Goal: Transaction & Acquisition: Book appointment/travel/reservation

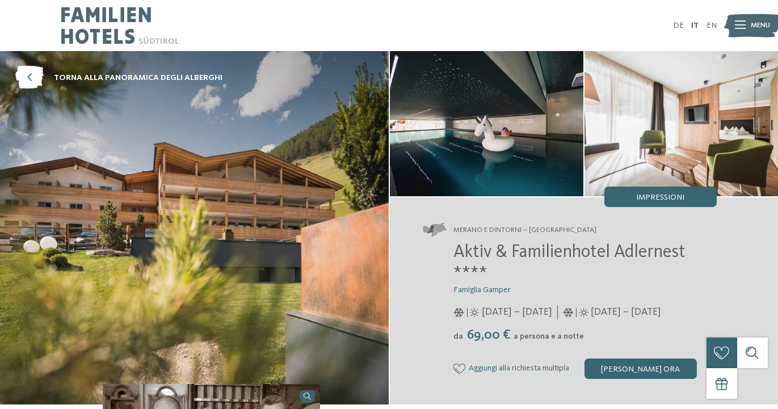
click at [746, 27] on img at bounding box center [752, 25] width 56 height 28
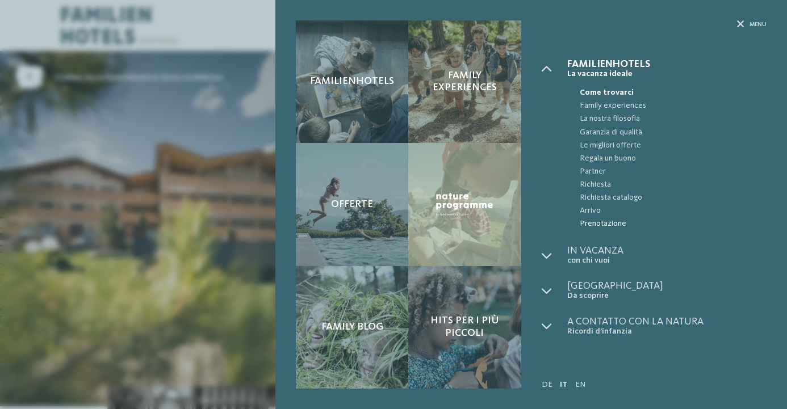
click at [598, 220] on span "Prenotazione" at bounding box center [673, 223] width 187 height 13
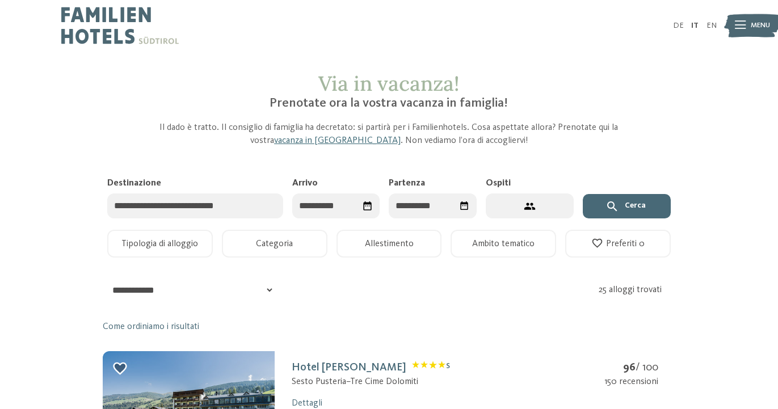
click at [220, 210] on input "Destinazione" at bounding box center [195, 207] width 176 height 26
click at [326, 205] on input "Arrivo" at bounding box center [336, 207] width 88 height 26
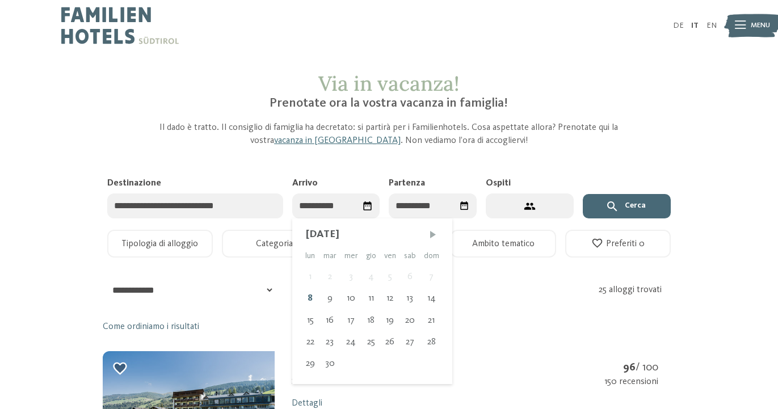
click at [433, 236] on span "Mese successivo" at bounding box center [432, 234] width 11 height 11
click at [433, 236] on span "Mese successivo" at bounding box center [434, 234] width 11 height 11
click at [433, 236] on span "Mese successivo" at bounding box center [432, 234] width 11 height 11
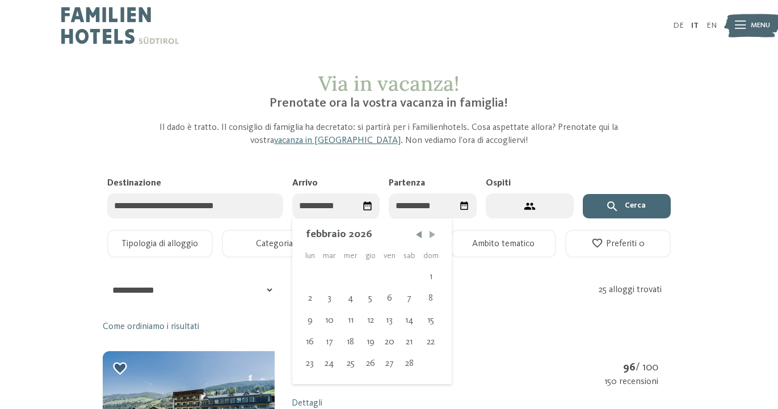
click at [433, 236] on span "Mese successivo" at bounding box center [432, 234] width 11 height 11
click at [433, 236] on span "Mese successivo" at bounding box center [434, 234] width 11 height 11
click at [413, 236] on span "Mese precedente" at bounding box center [418, 234] width 11 height 11
click at [376, 362] on div "30" at bounding box center [372, 364] width 19 height 22
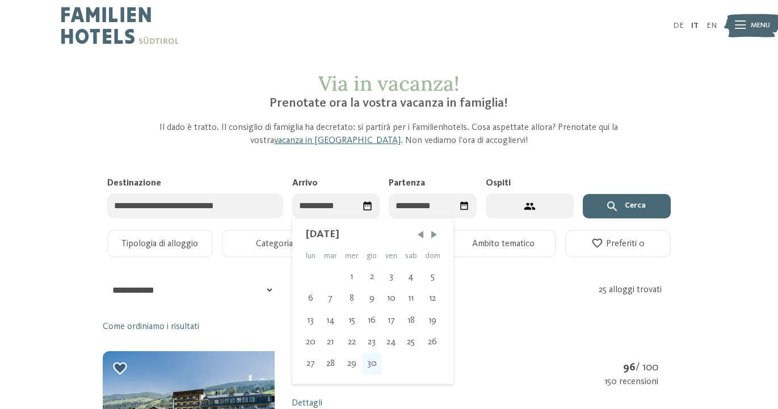
type input "**********"
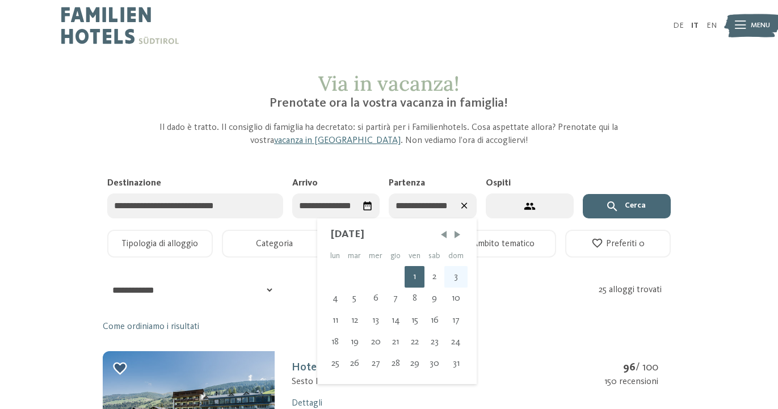
click at [454, 275] on div "3" at bounding box center [455, 277] width 23 height 22
type input "**********"
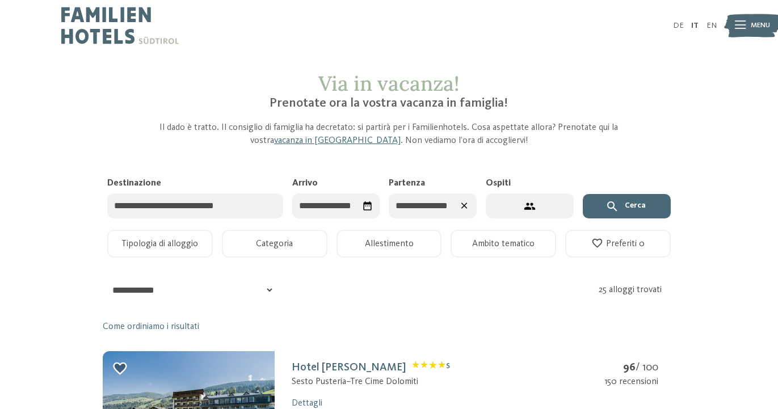
click at [520, 216] on button "2 ospiti – 1 camera" at bounding box center [530, 207] width 88 height 26
select select "*"
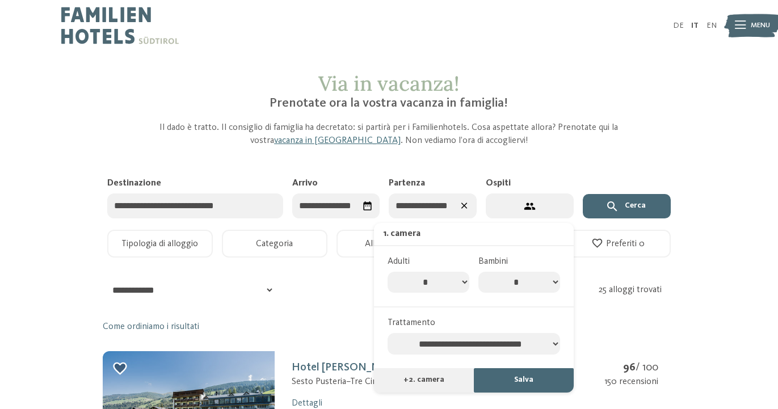
click at [541, 285] on select "* * * * * * * *" at bounding box center [519, 283] width 82 height 22
select select "*"
click at [478, 272] on select "* * * * * * * *" at bounding box center [519, 283] width 82 height 22
select select "*"
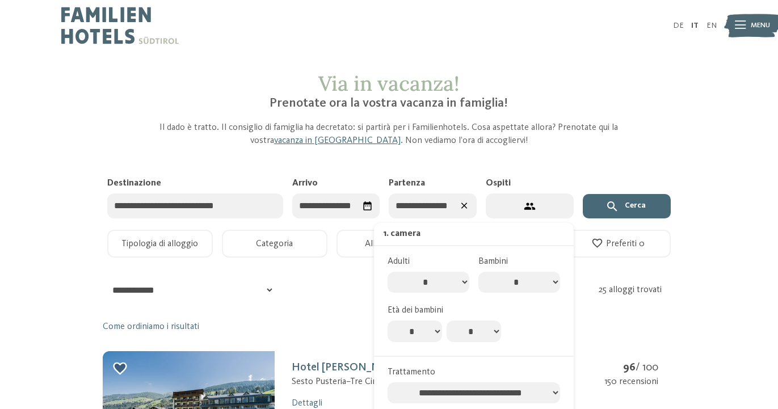
click at [426, 330] on select "* * * * * * * * * * ** ** ** ** ** ** ** **" at bounding box center [415, 332] width 54 height 22
select select "*"
click at [388, 323] on select "* * * * * * * * * * ** ** ** ** ** ** ** **" at bounding box center [415, 332] width 54 height 22
click at [471, 336] on select "* * * * * * * * * * ** ** ** ** ** ** ** **" at bounding box center [474, 332] width 54 height 22
select select "*"
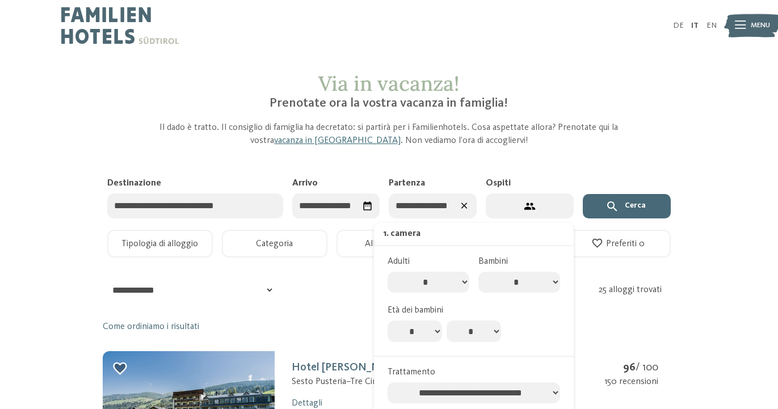
click at [447, 323] on select "* * * * * * * * * * ** ** ** ** ** ** ** **" at bounding box center [474, 332] width 54 height 22
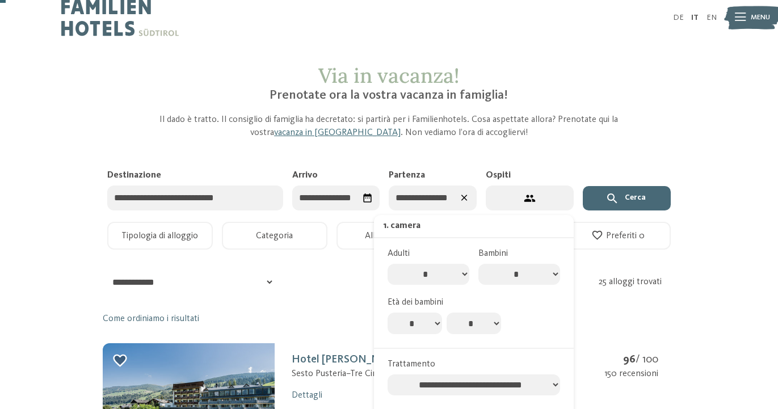
scroll to position [18, 0]
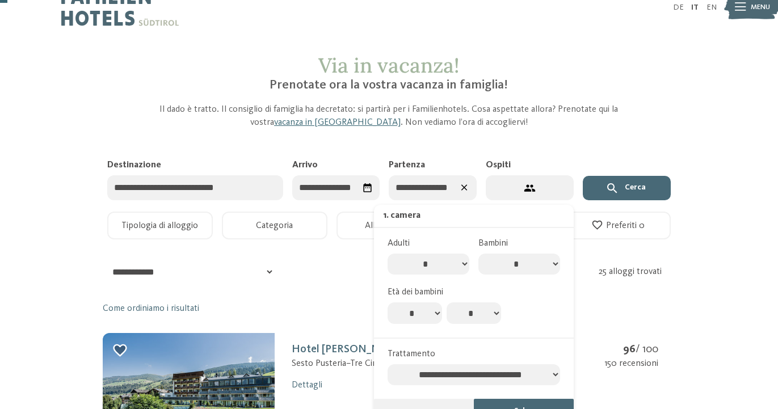
click at [497, 378] on select "**********" at bounding box center [474, 375] width 173 height 22
select select "**********"
click at [388, 369] on select "**********" at bounding box center [474, 375] width 173 height 22
click at [615, 198] on button "Cerca" at bounding box center [627, 188] width 88 height 25
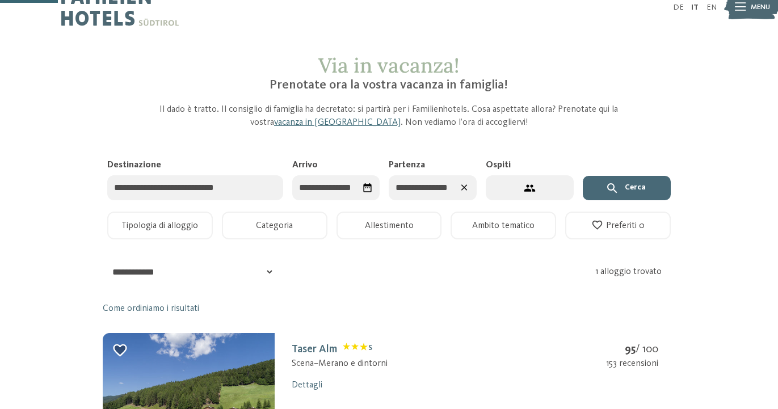
scroll to position [159, 0]
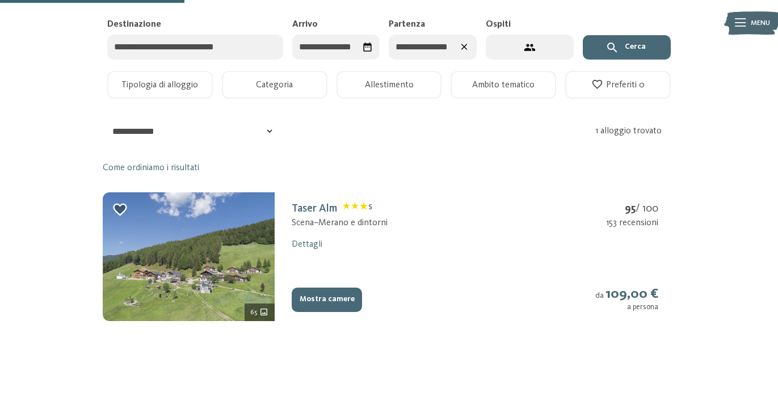
click at [180, 264] on img at bounding box center [189, 256] width 172 height 129
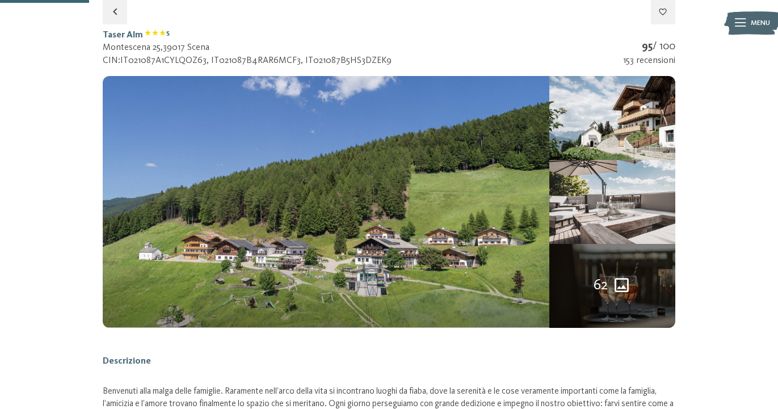
select select "*"
select select "**********"
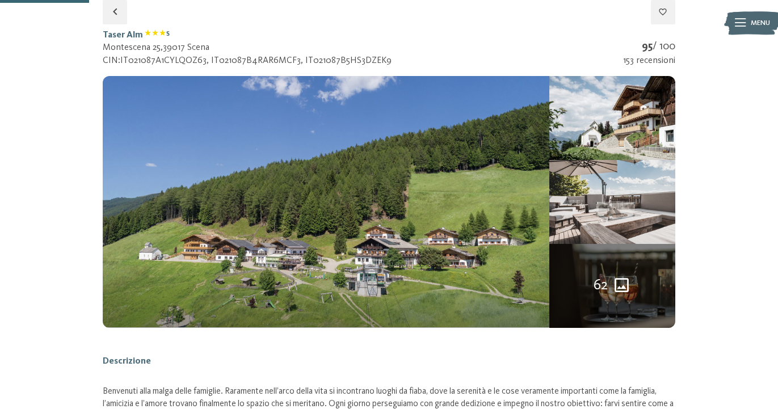
select select "**********"
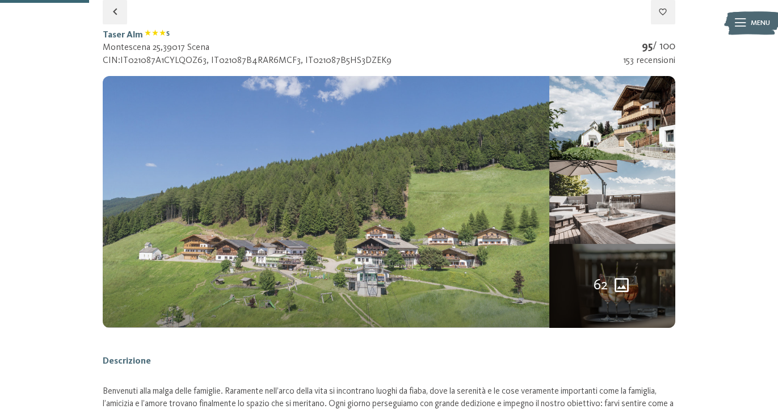
click at [524, 207] on img at bounding box center [326, 201] width 447 height 251
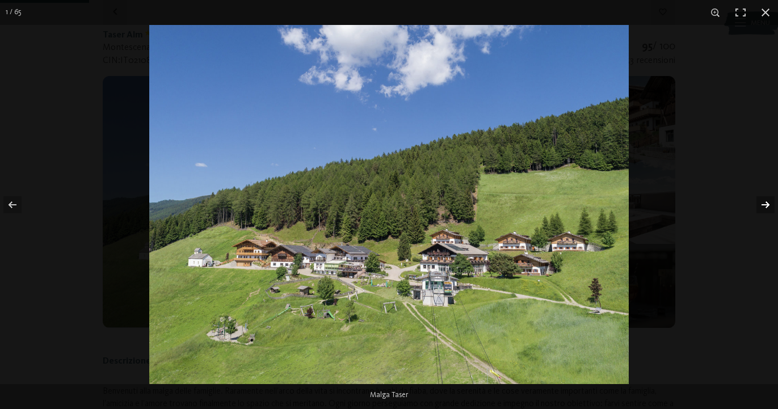
click at [765, 207] on button "button" at bounding box center [758, 205] width 40 height 57
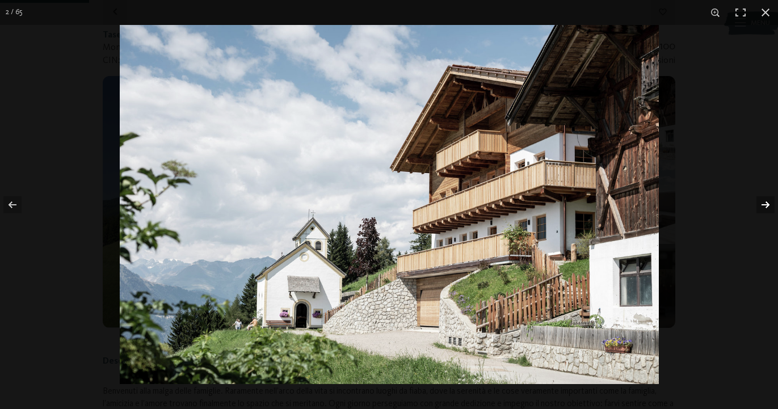
click at [765, 207] on button "button" at bounding box center [758, 205] width 40 height 57
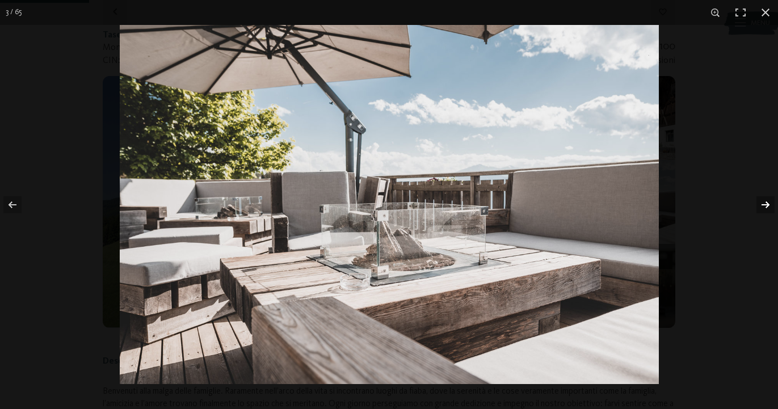
click at [765, 207] on button "button" at bounding box center [758, 205] width 40 height 57
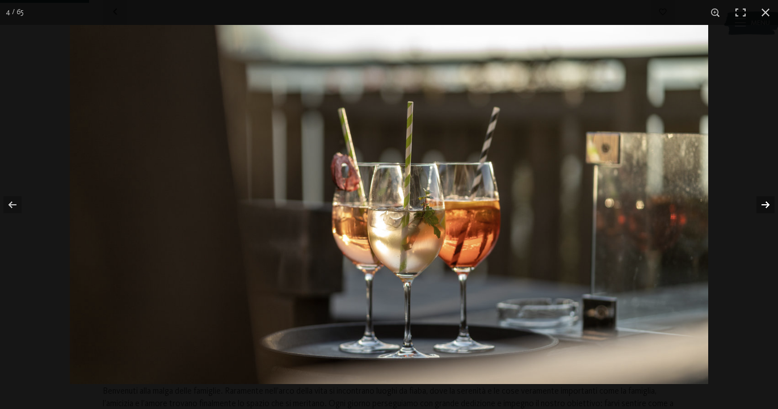
click at [765, 207] on button "button" at bounding box center [758, 205] width 40 height 57
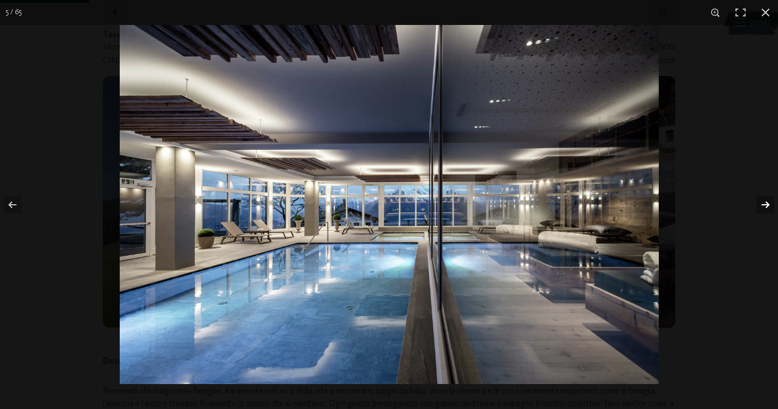
click at [765, 207] on button "button" at bounding box center [758, 205] width 40 height 57
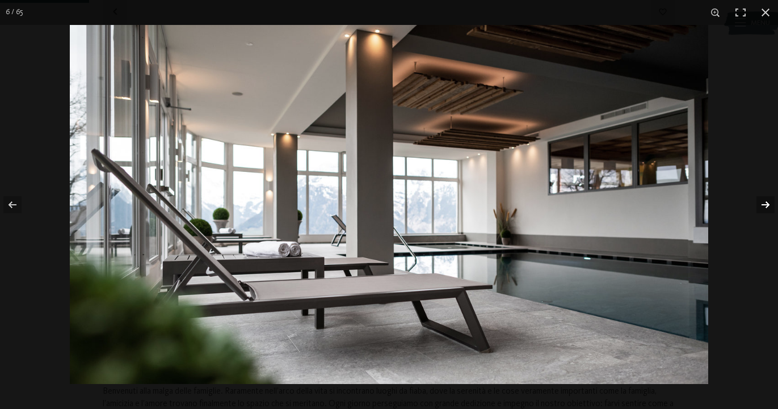
click at [765, 207] on button "button" at bounding box center [758, 205] width 40 height 57
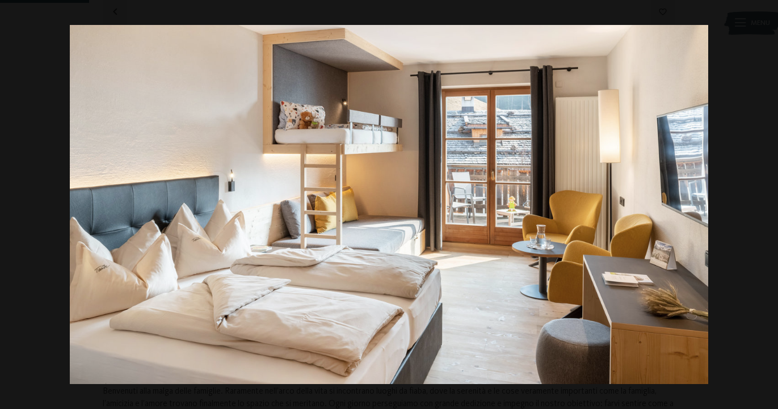
click at [765, 207] on button "button" at bounding box center [758, 205] width 40 height 57
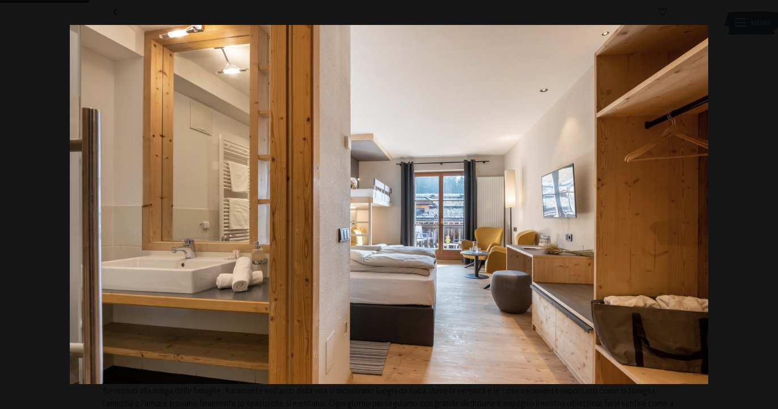
click at [765, 207] on button "button" at bounding box center [758, 205] width 40 height 57
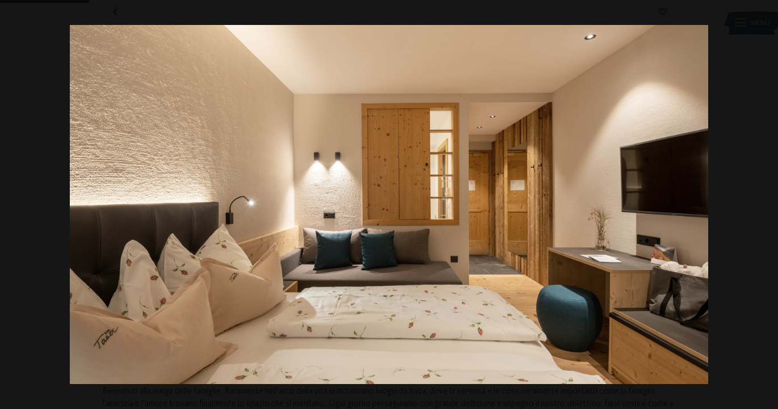
click at [765, 207] on button "button" at bounding box center [758, 205] width 40 height 57
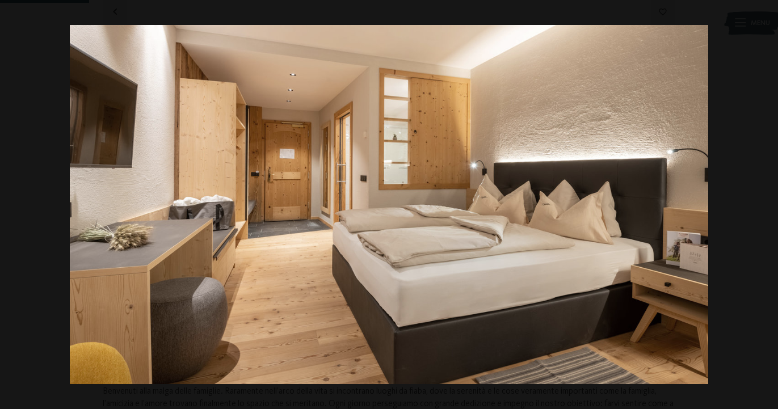
click at [765, 207] on button "button" at bounding box center [758, 205] width 40 height 57
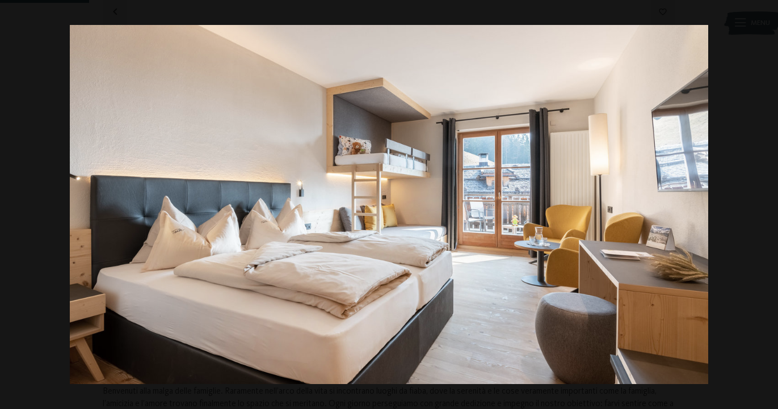
click at [765, 207] on button "button" at bounding box center [758, 205] width 40 height 57
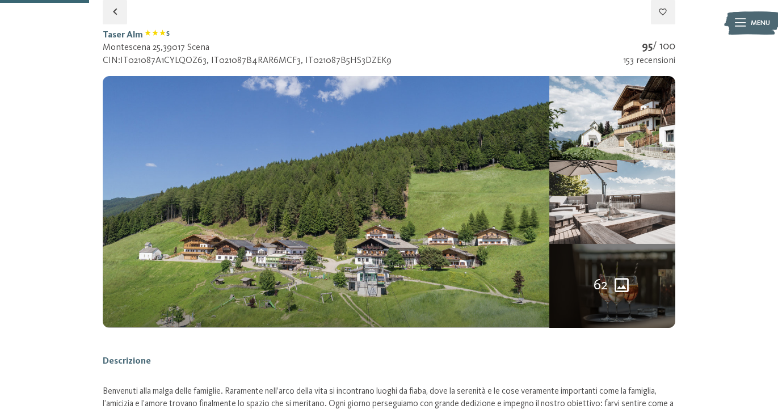
click at [0, 0] on button "button" at bounding box center [0, 0] width 0 height 0
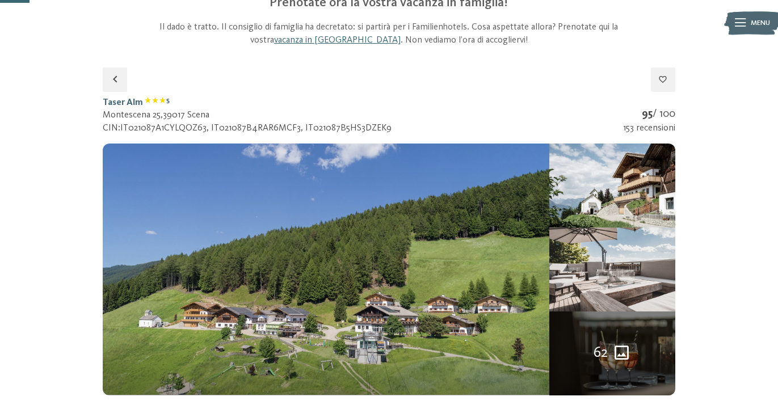
scroll to position [39, 0]
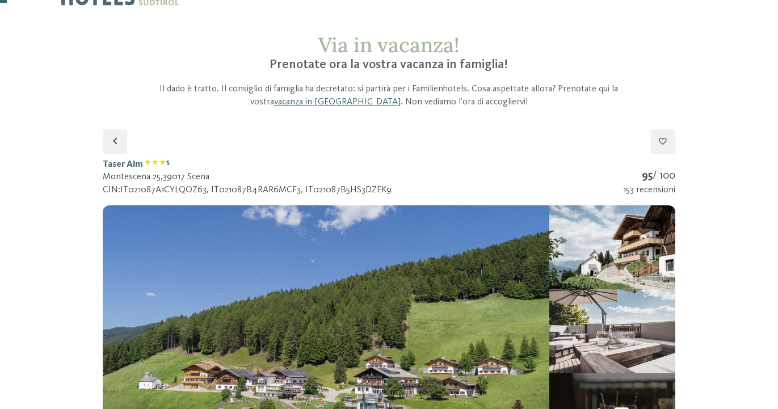
click at [116, 147] on icon "button" at bounding box center [115, 142] width 14 height 14
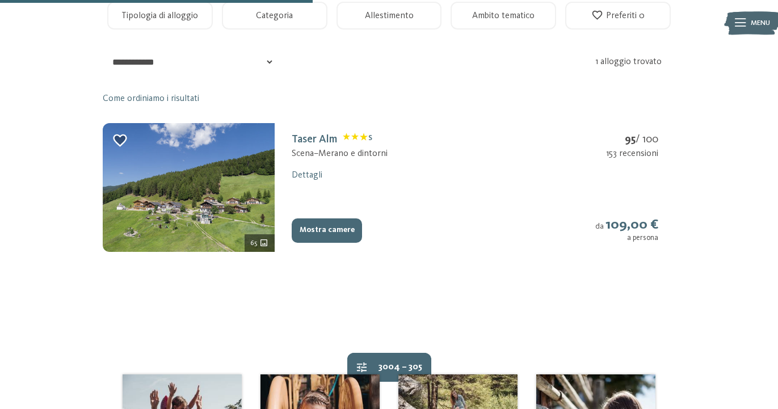
scroll to position [298, 0]
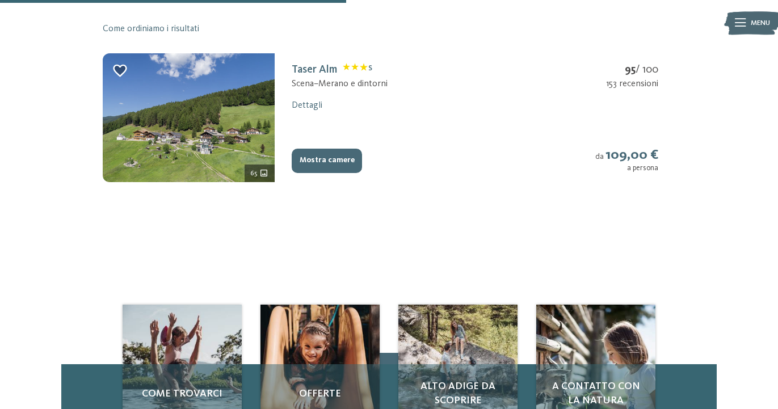
click at [631, 154] on strong "109,00 €" at bounding box center [632, 155] width 53 height 14
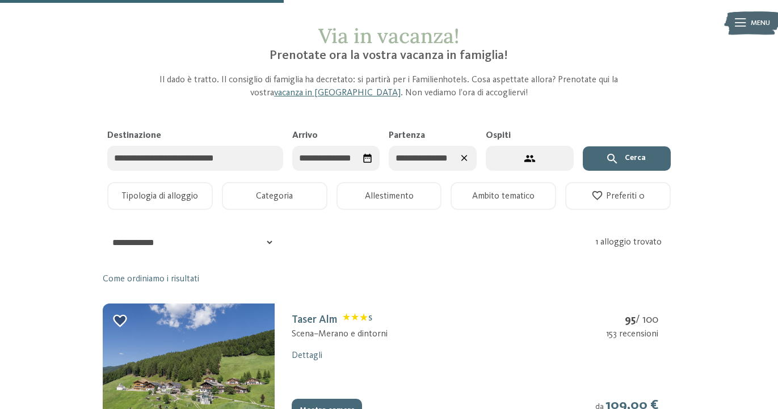
scroll to position [0, 0]
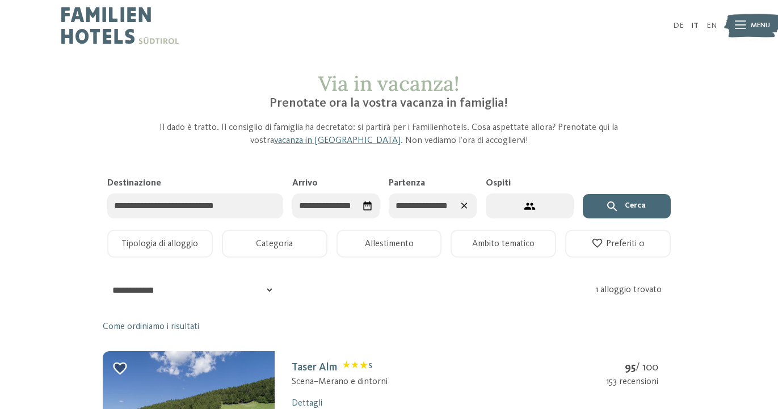
click at [227, 207] on input "Destinazione" at bounding box center [195, 207] width 176 height 26
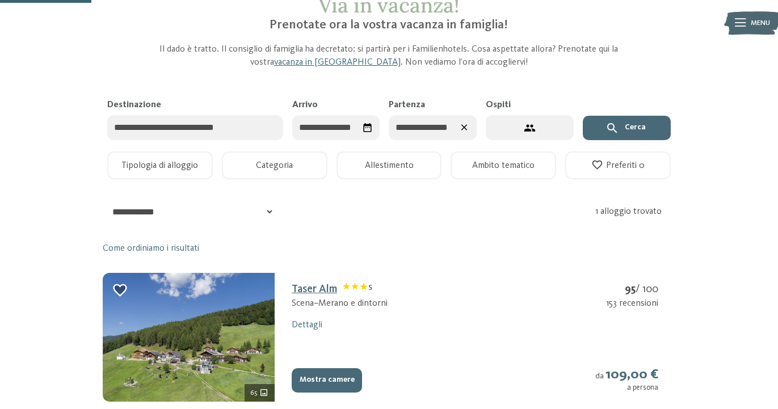
click at [314, 291] on link "Taser Alm S" at bounding box center [332, 289] width 81 height 11
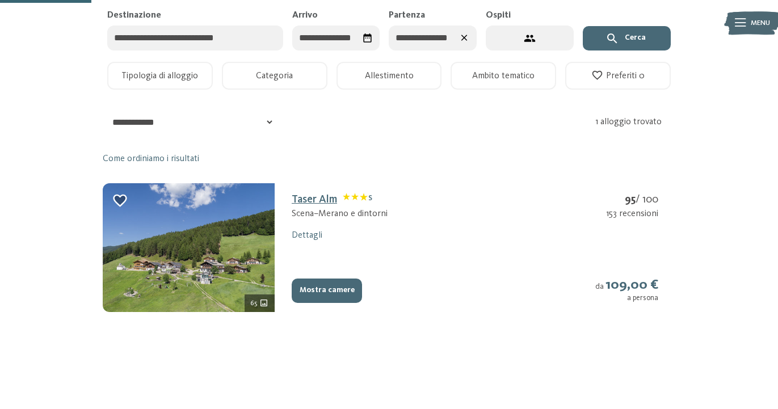
select select "*"
select select "**********"
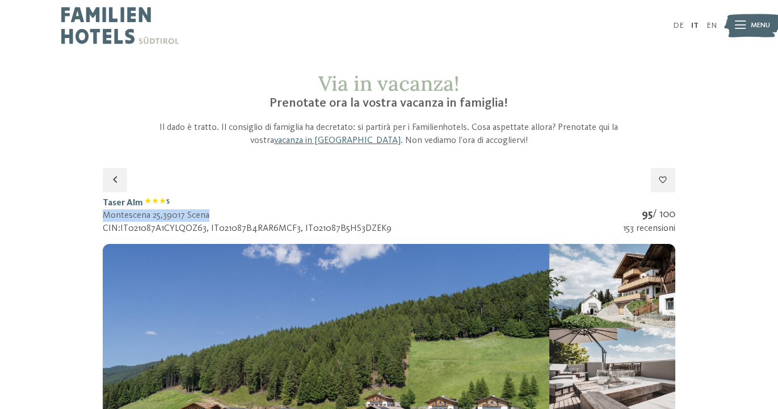
drag, startPoint x: 229, startPoint y: 213, endPoint x: 100, endPoint y: 215, distance: 129.4
copy div "Montescena 25 , 39017 Scena"
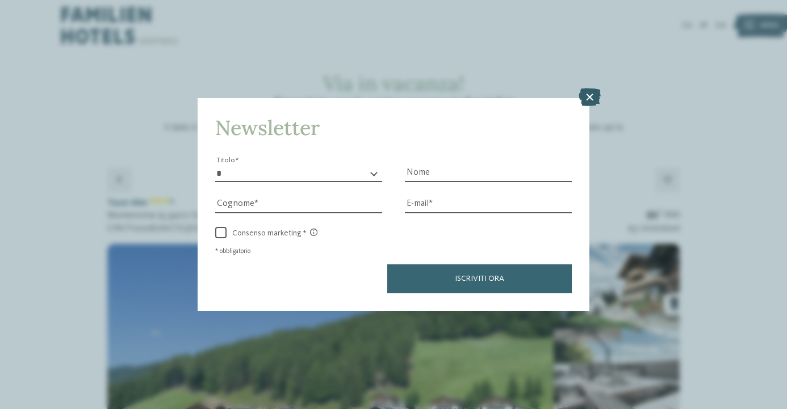
click at [590, 99] on icon at bounding box center [589, 97] width 22 height 18
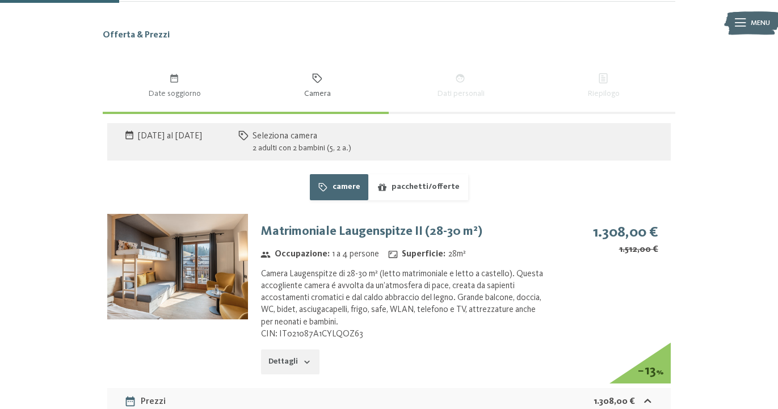
scroll to position [745, 0]
